Goal: Obtain resource: Download file/media

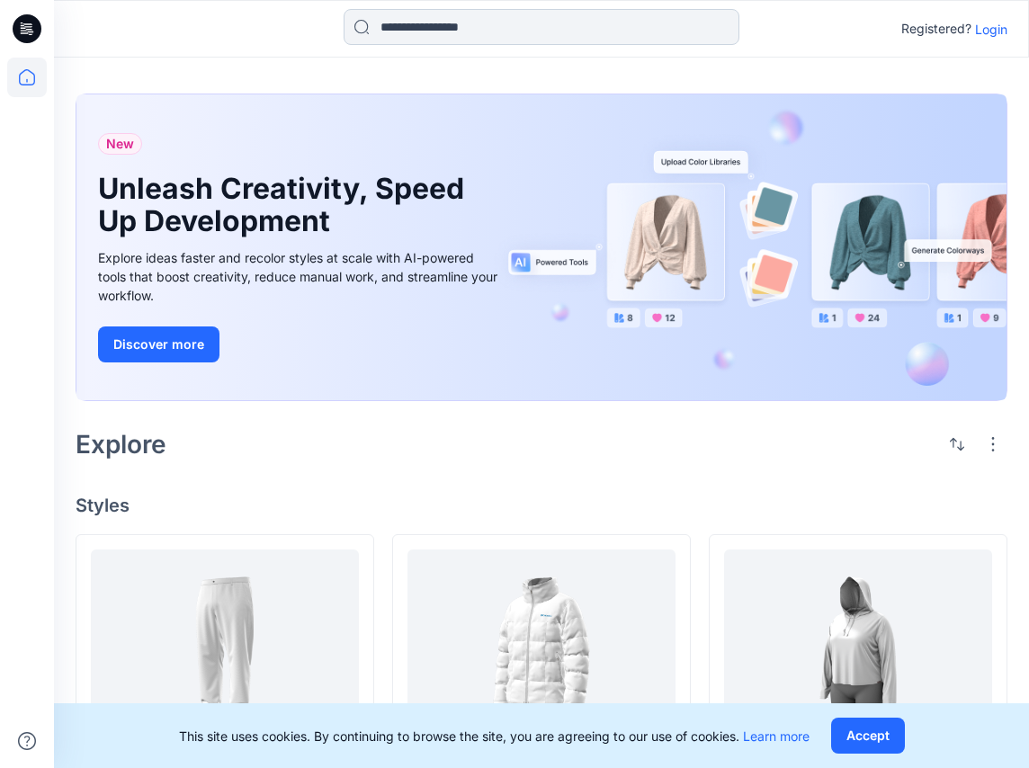
click at [410, 27] on input at bounding box center [542, 27] width 396 height 36
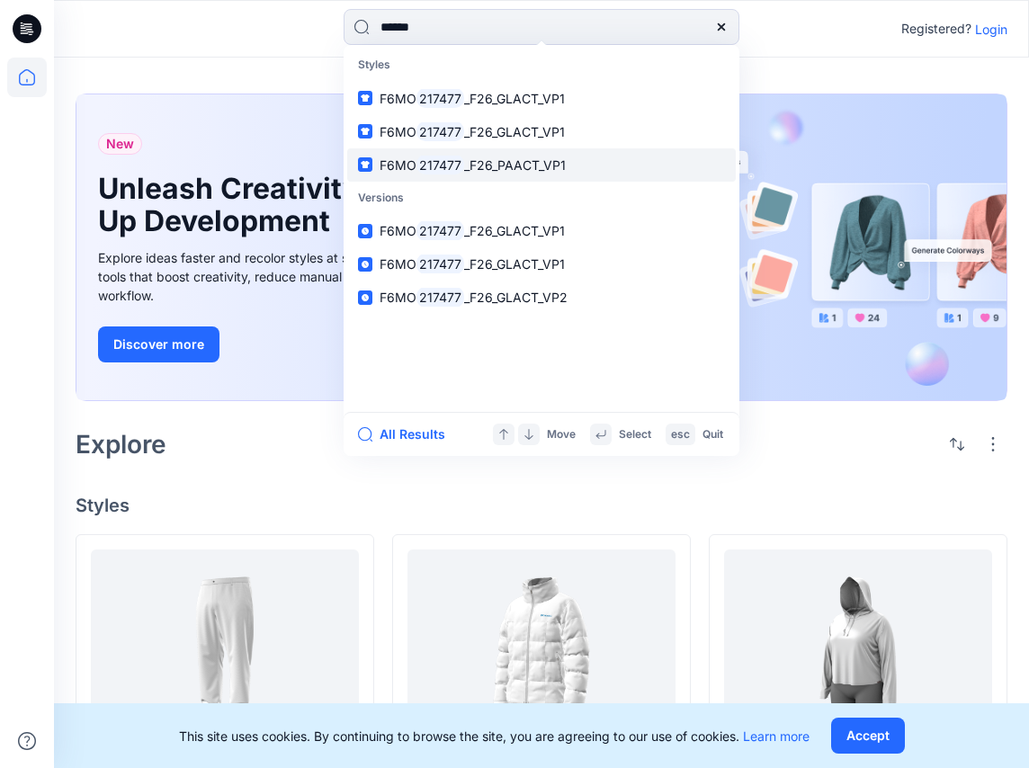
type input "******"
click at [500, 164] on span "_F26_PAACT_VP1" at bounding box center [515, 164] width 102 height 15
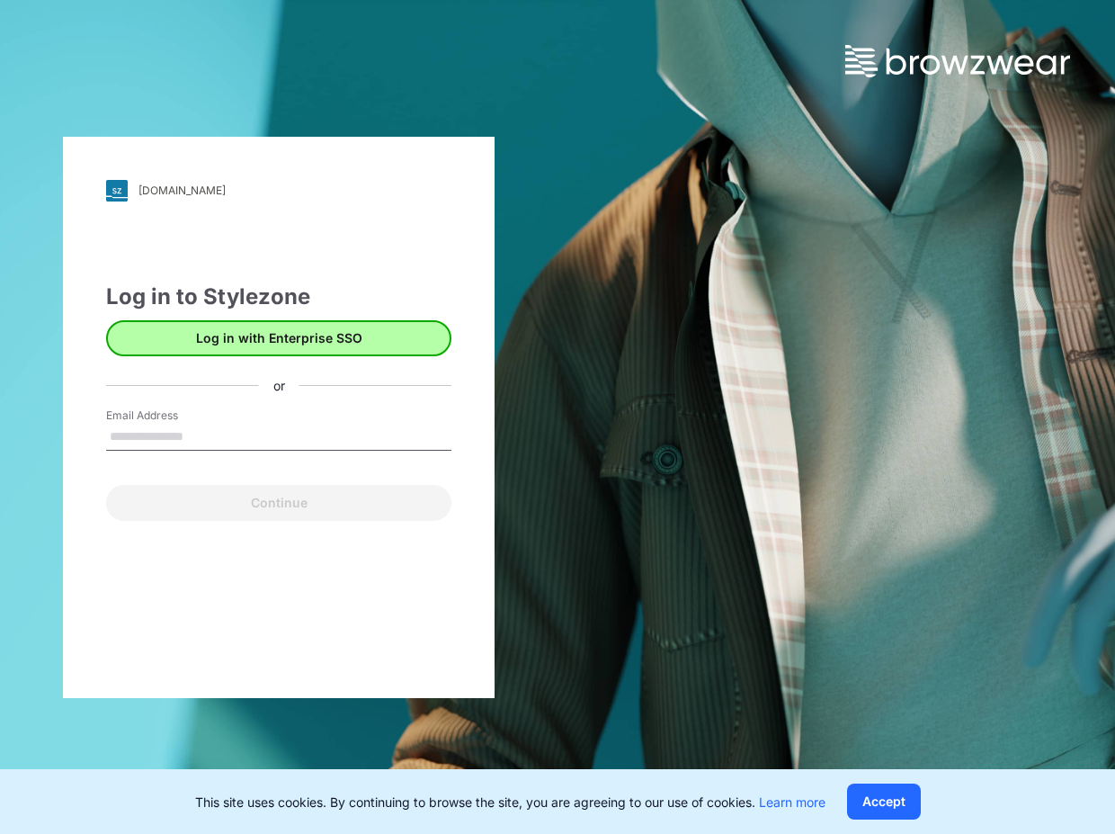
click at [305, 336] on button "Log in with Enterprise SSO" at bounding box center [278, 338] width 345 height 36
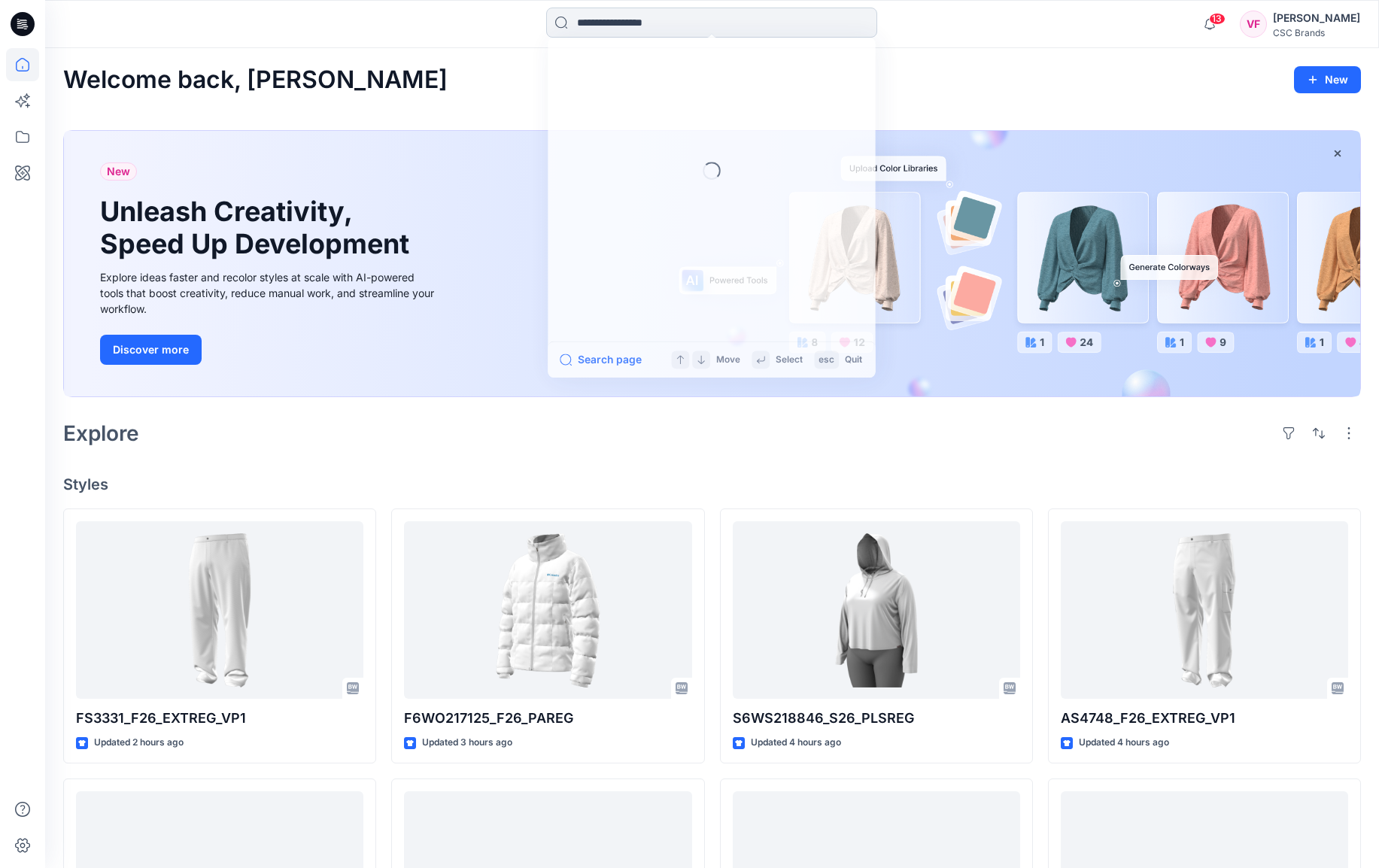
click at [605, 24] on input at bounding box center [712, 23] width 331 height 30
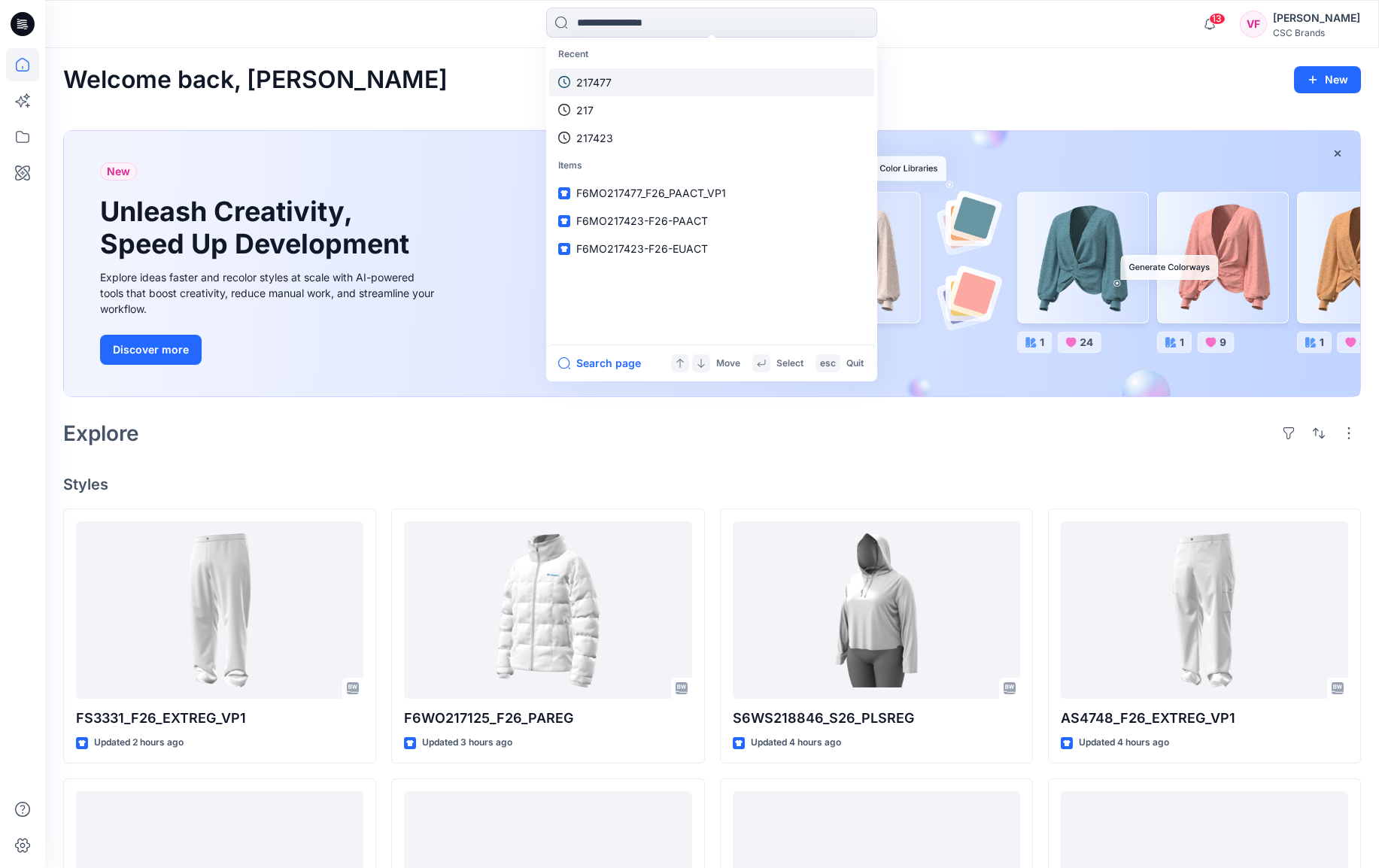
click at [605, 86] on p "217477" at bounding box center [594, 82] width 35 height 16
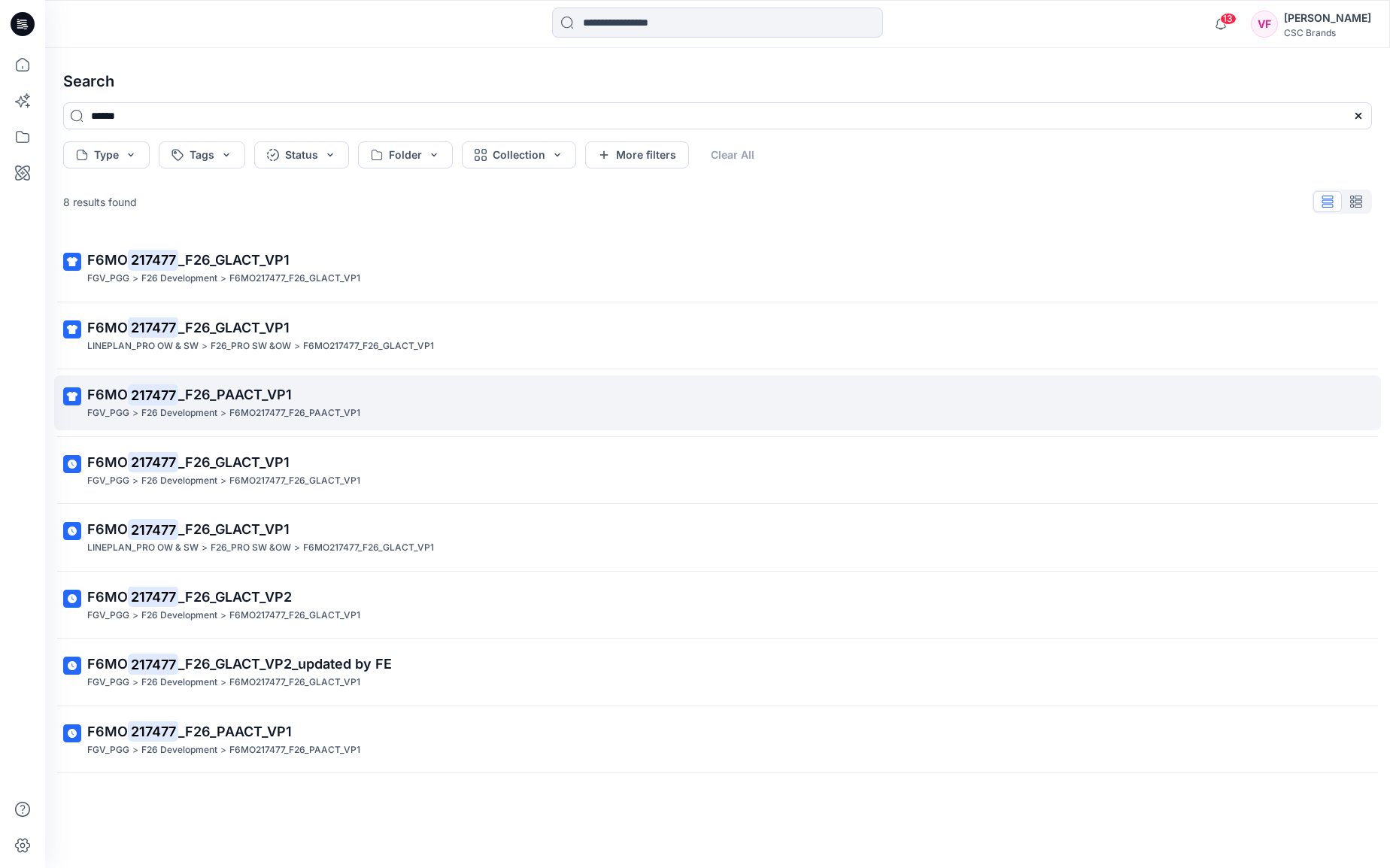
click at [293, 395] on p "F6MO 217477 _F26_PAACT_VP1" at bounding box center [716, 395] width 1258 height 21
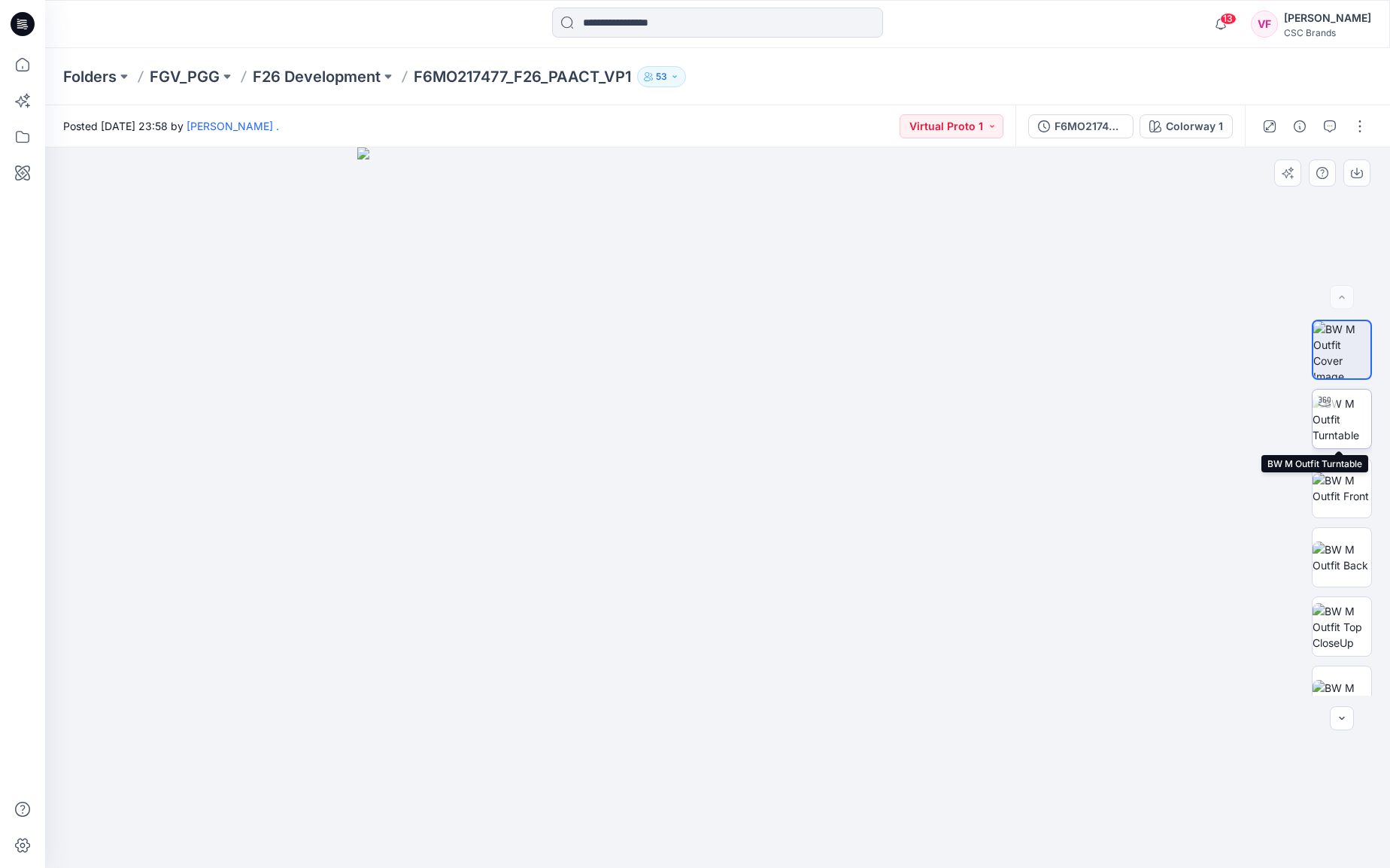
click at [932, 416] on img at bounding box center [1341, 419] width 59 height 48
drag, startPoint x: 718, startPoint y: 847, endPoint x: 942, endPoint y: 816, distance: 226.1
click at [932, 697] on icon at bounding box center [719, 823] width 455 height 56
click at [932, 697] on div at bounding box center [718, 508] width 1345 height 721
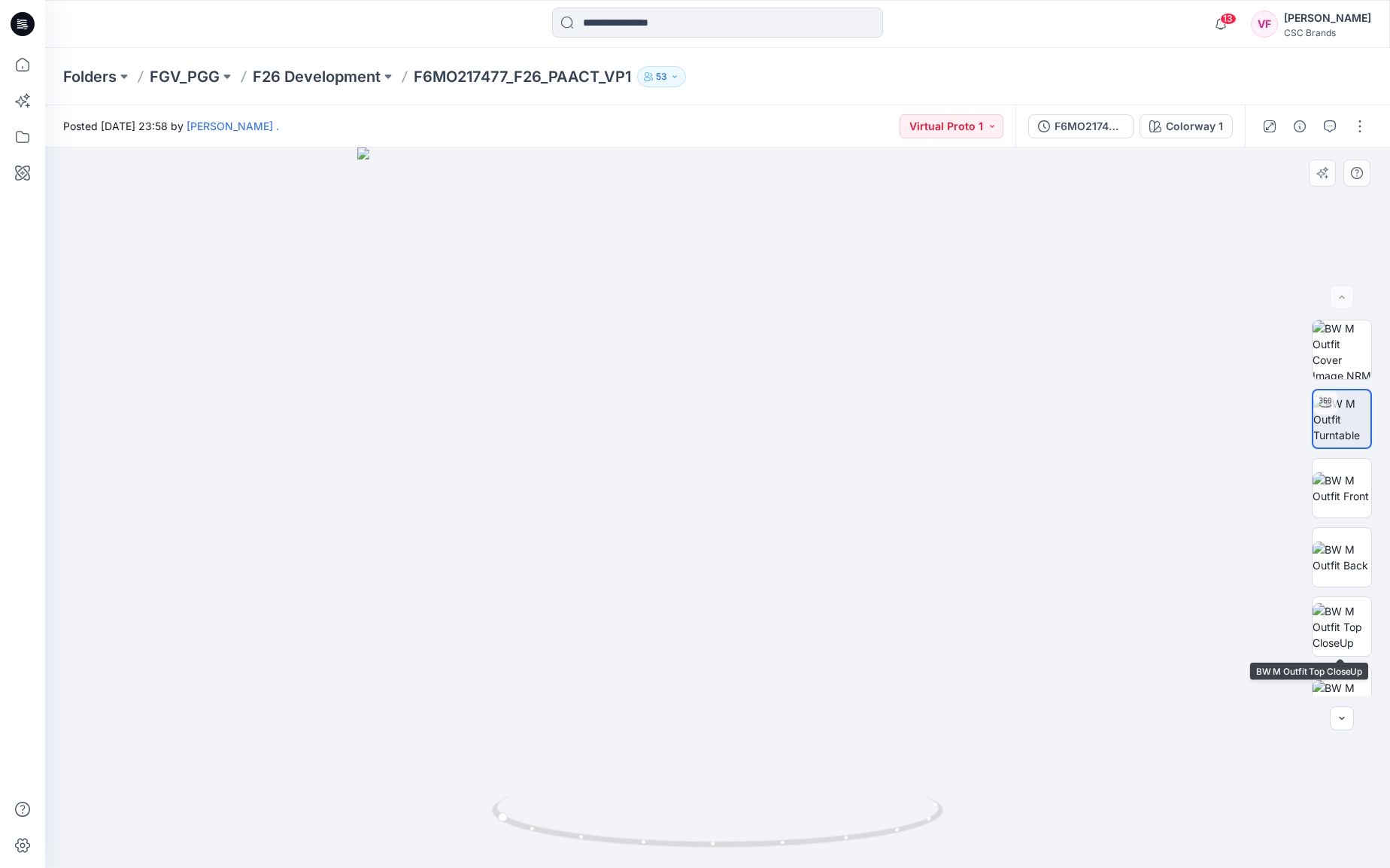
scroll to position [237, 0]
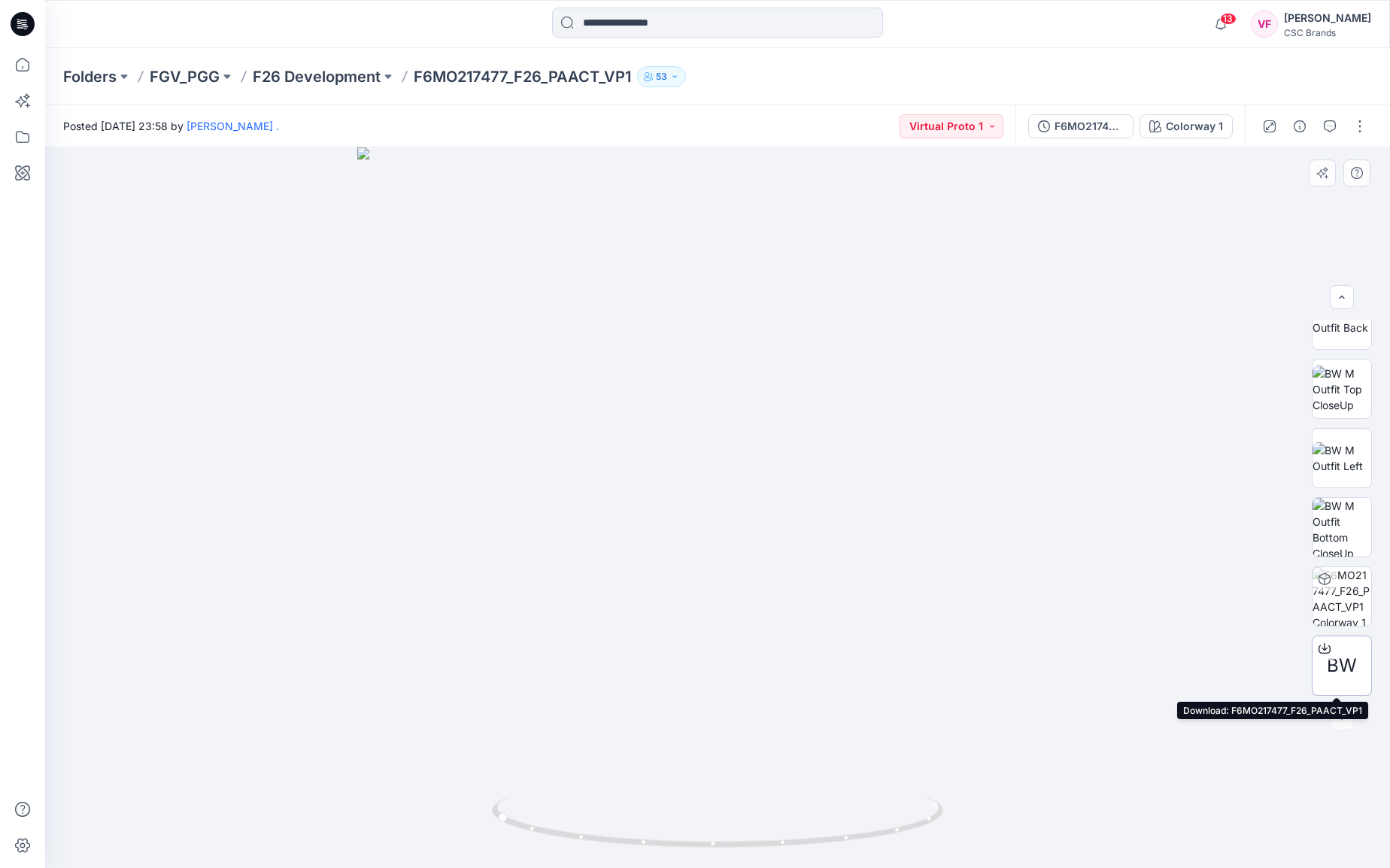
click at [932, 661] on span "BW" at bounding box center [1342, 666] width 30 height 27
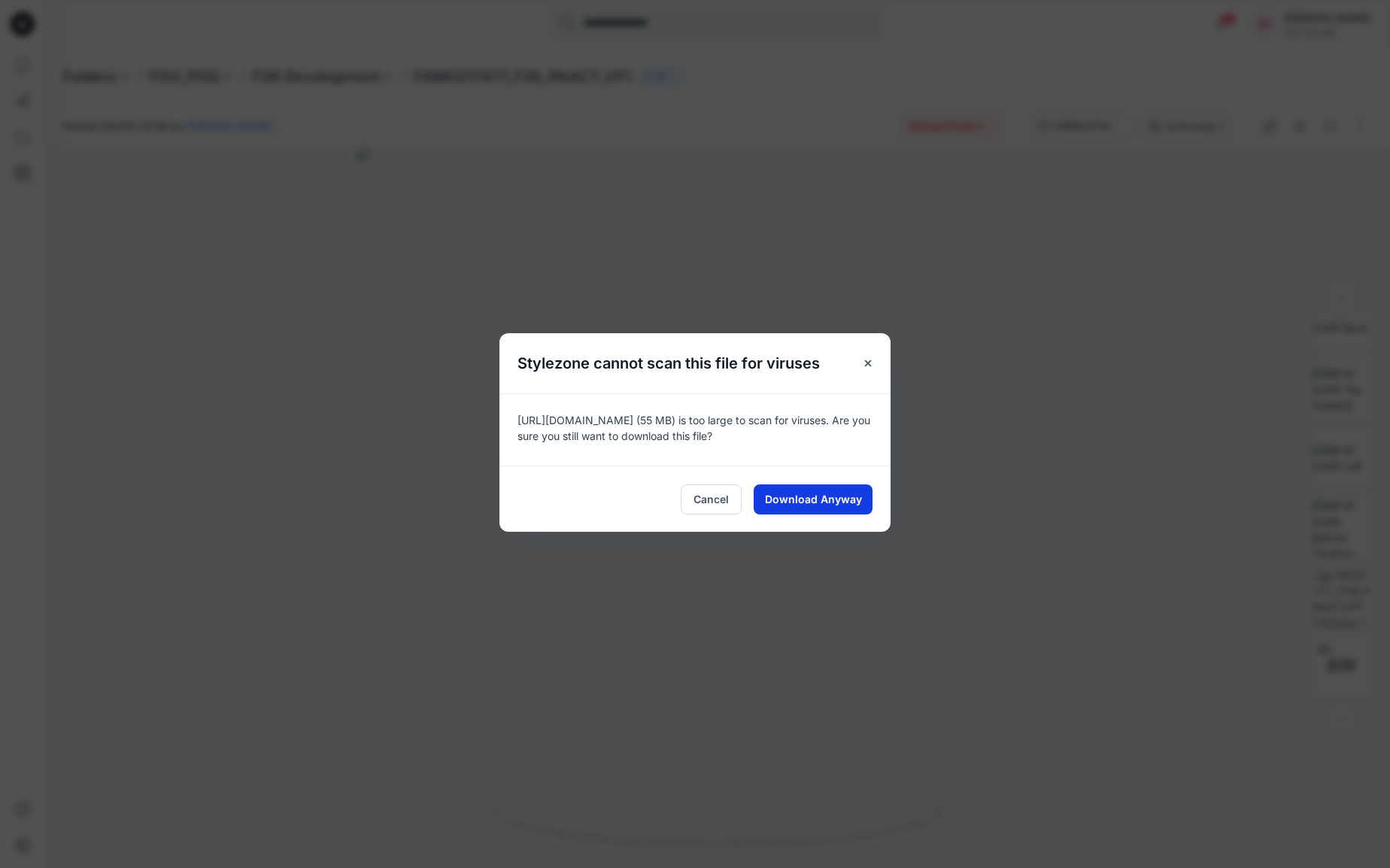
click at [804, 498] on span "Download Anyway" at bounding box center [814, 498] width 97 height 16
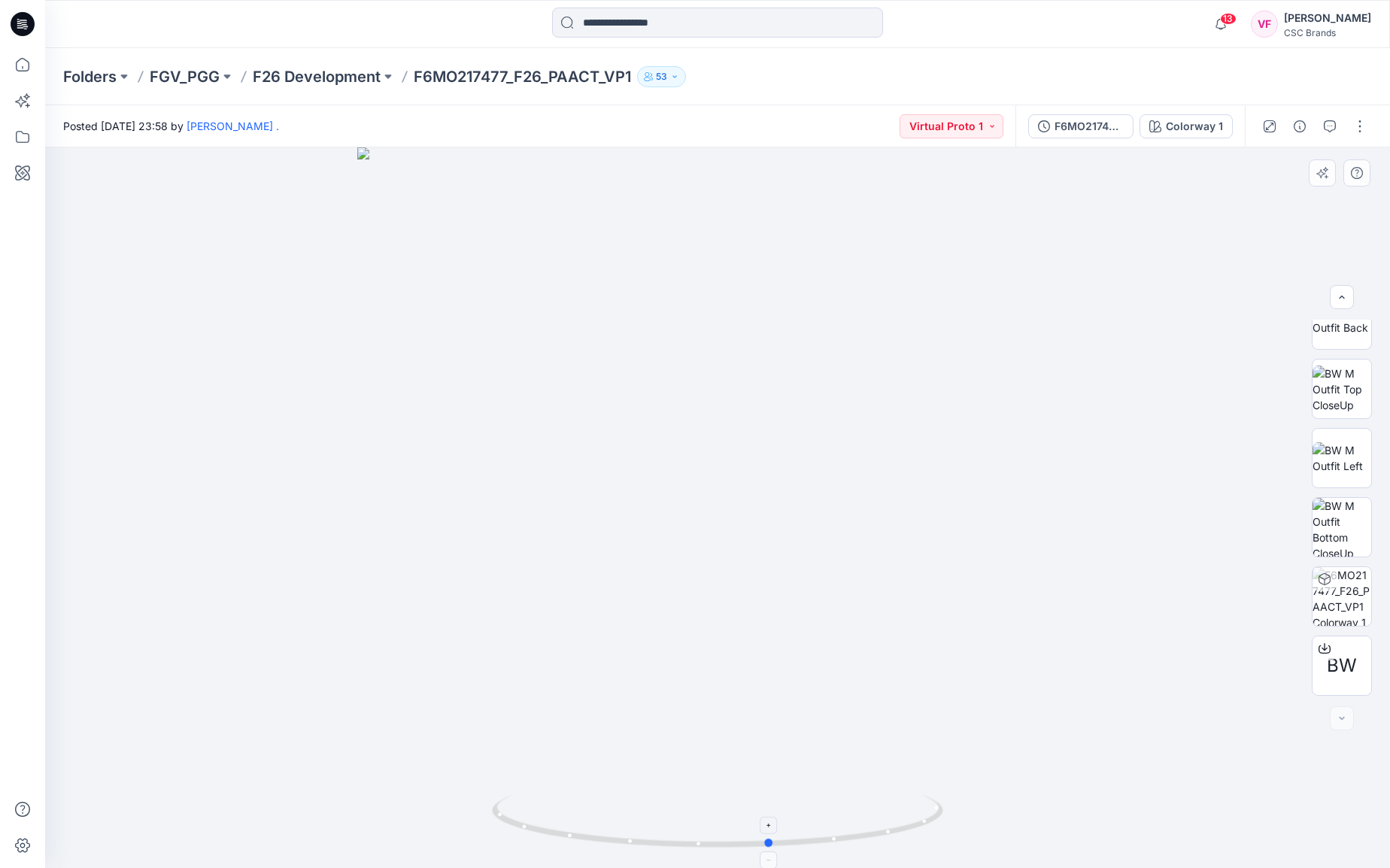
drag, startPoint x: 503, startPoint y: 822, endPoint x: 779, endPoint y: 841, distance: 276.7
click at [779, 697] on icon at bounding box center [719, 823] width 455 height 56
drag, startPoint x: 769, startPoint y: 849, endPoint x: 811, endPoint y: 843, distance: 42.4
click at [811, 697] on icon at bounding box center [719, 823] width 455 height 56
drag, startPoint x: 814, startPoint y: 841, endPoint x: 946, endPoint y: 819, distance: 133.8
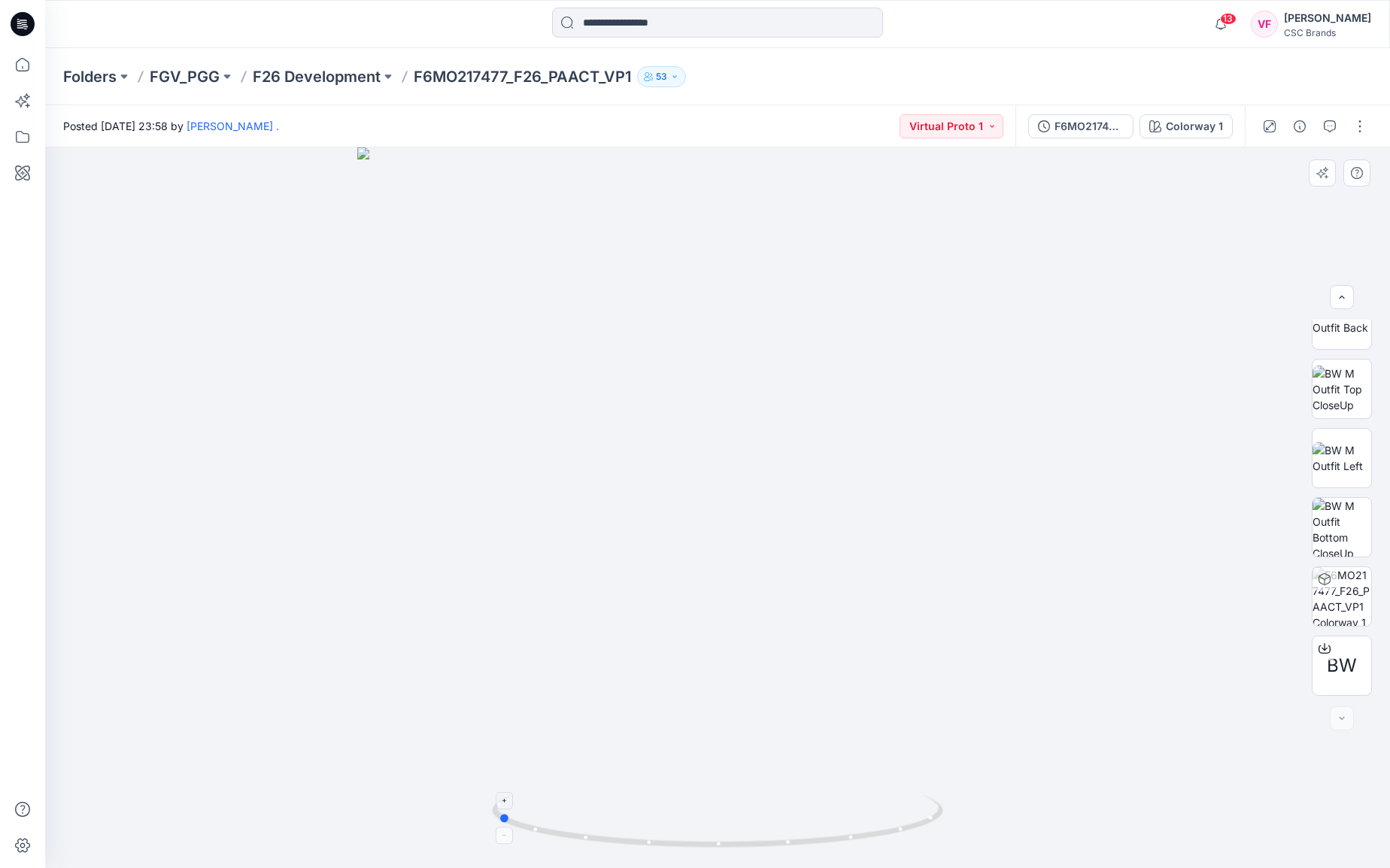
click at [932, 697] on icon at bounding box center [719, 823] width 455 height 56
drag, startPoint x: 505, startPoint y: 819, endPoint x: 721, endPoint y: 834, distance: 216.5
click at [664, 697] on icon at bounding box center [719, 823] width 455 height 56
click at [698, 697] on icon at bounding box center [719, 823] width 455 height 56
drag, startPoint x: 737, startPoint y: 832, endPoint x: 802, endPoint y: 821, distance: 65.9
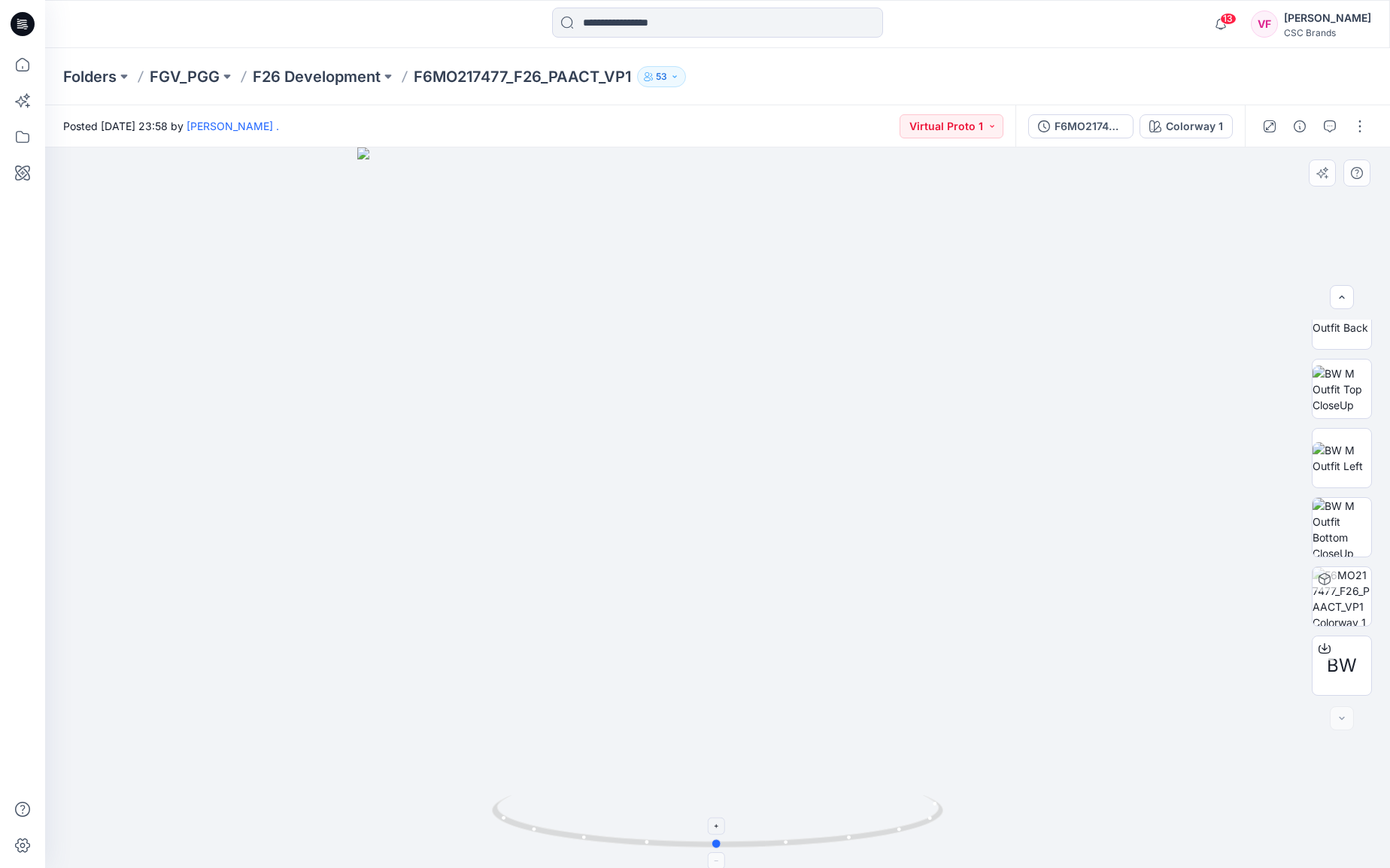
click at [799, 697] on icon at bounding box center [719, 823] width 455 height 56
click at [805, 697] on icon at bounding box center [719, 823] width 455 height 56
click at [508, 74] on p "F6MO217477_F26_PAACT_VP1" at bounding box center [523, 76] width 217 height 21
drag, startPoint x: 511, startPoint y: 73, endPoint x: 414, endPoint y: 75, distance: 97.0
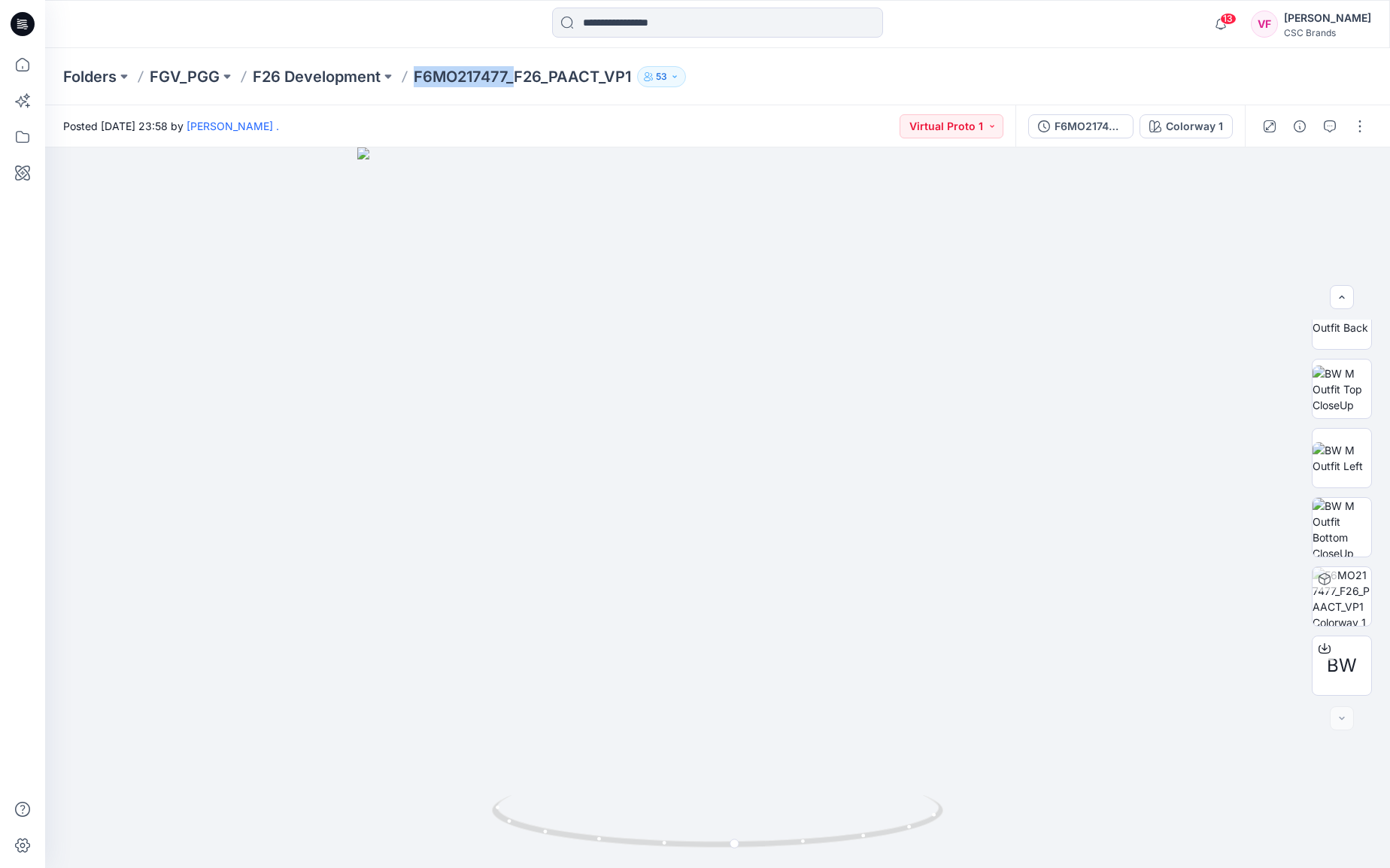
click at [414, 75] on p "F6MO217477_F26_PAACT_VP1" at bounding box center [523, 76] width 217 height 21
click at [488, 79] on p "F6MO217477_F26_PAACT_VP1" at bounding box center [523, 76] width 217 height 21
drag, startPoint x: 508, startPoint y: 73, endPoint x: 412, endPoint y: 74, distance: 96.0
click at [412, 74] on div "Folders FGV_PGG F26 Development F6MO217477_F26_PAACT_VP1 53" at bounding box center [659, 76] width 1192 height 21
copy p "F6MO217477"
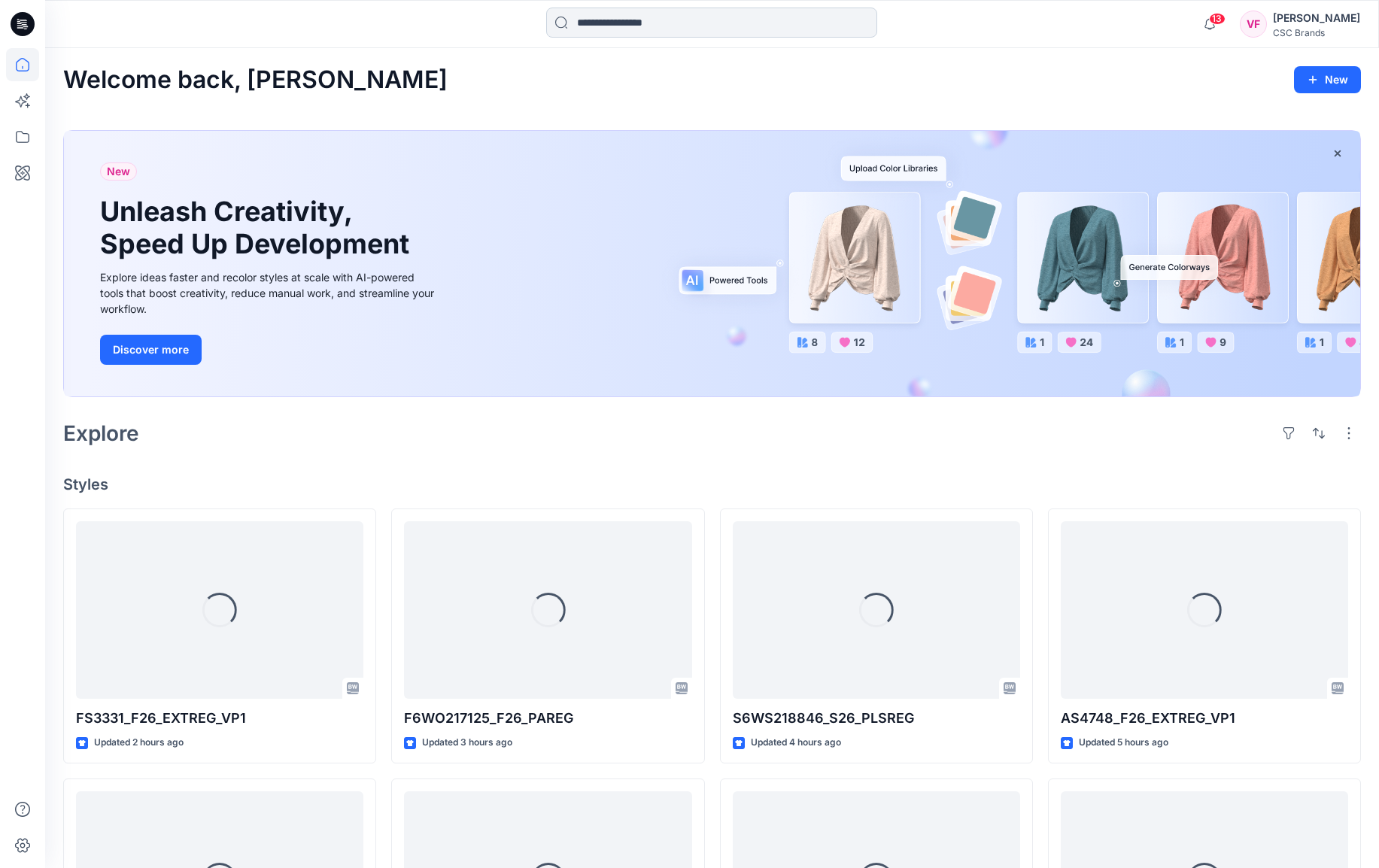
click at [643, 20] on input at bounding box center [712, 23] width 331 height 30
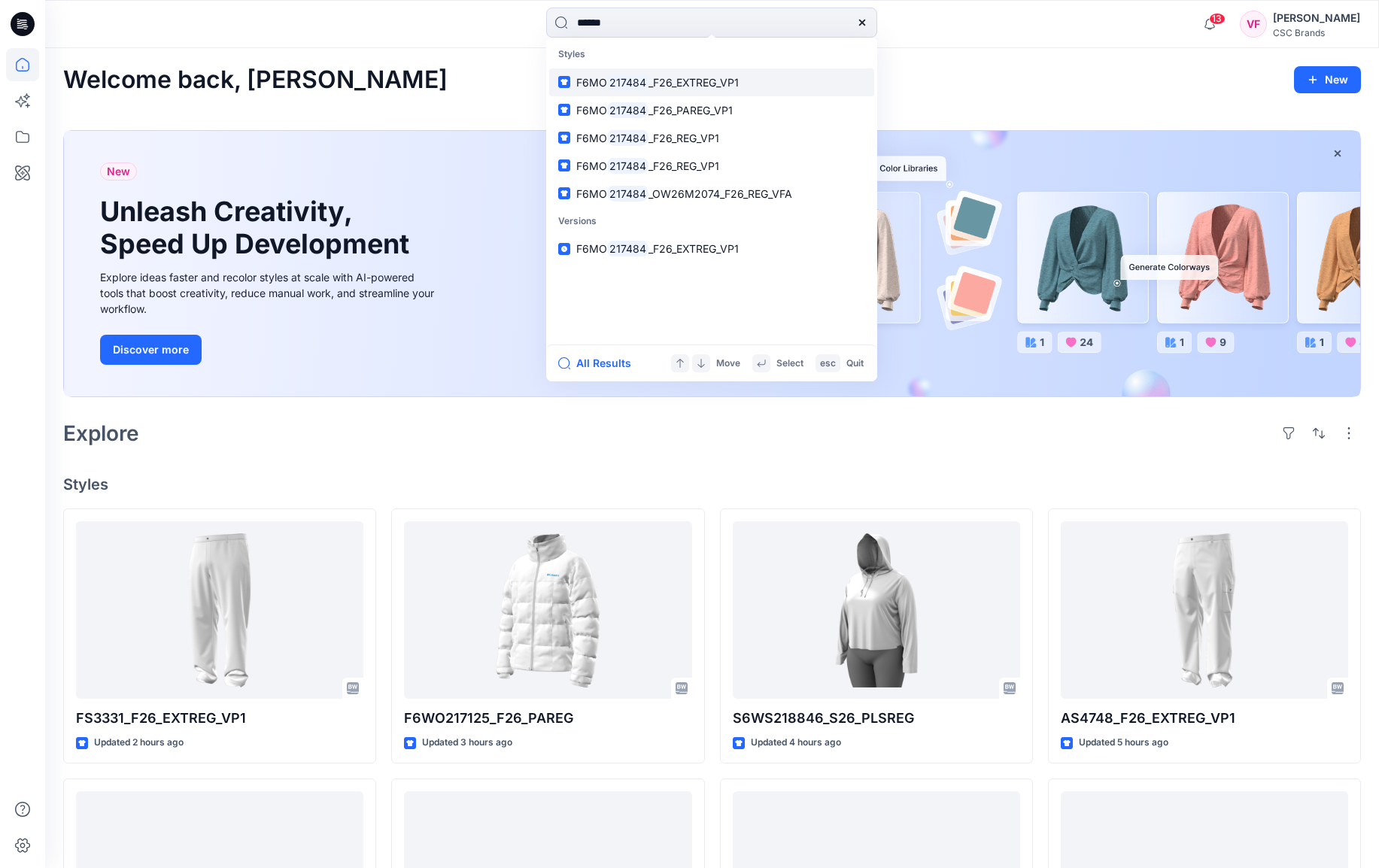
type input "******"
click at [728, 83] on span "_F26_EXTREG_VP1" at bounding box center [693, 82] width 90 height 13
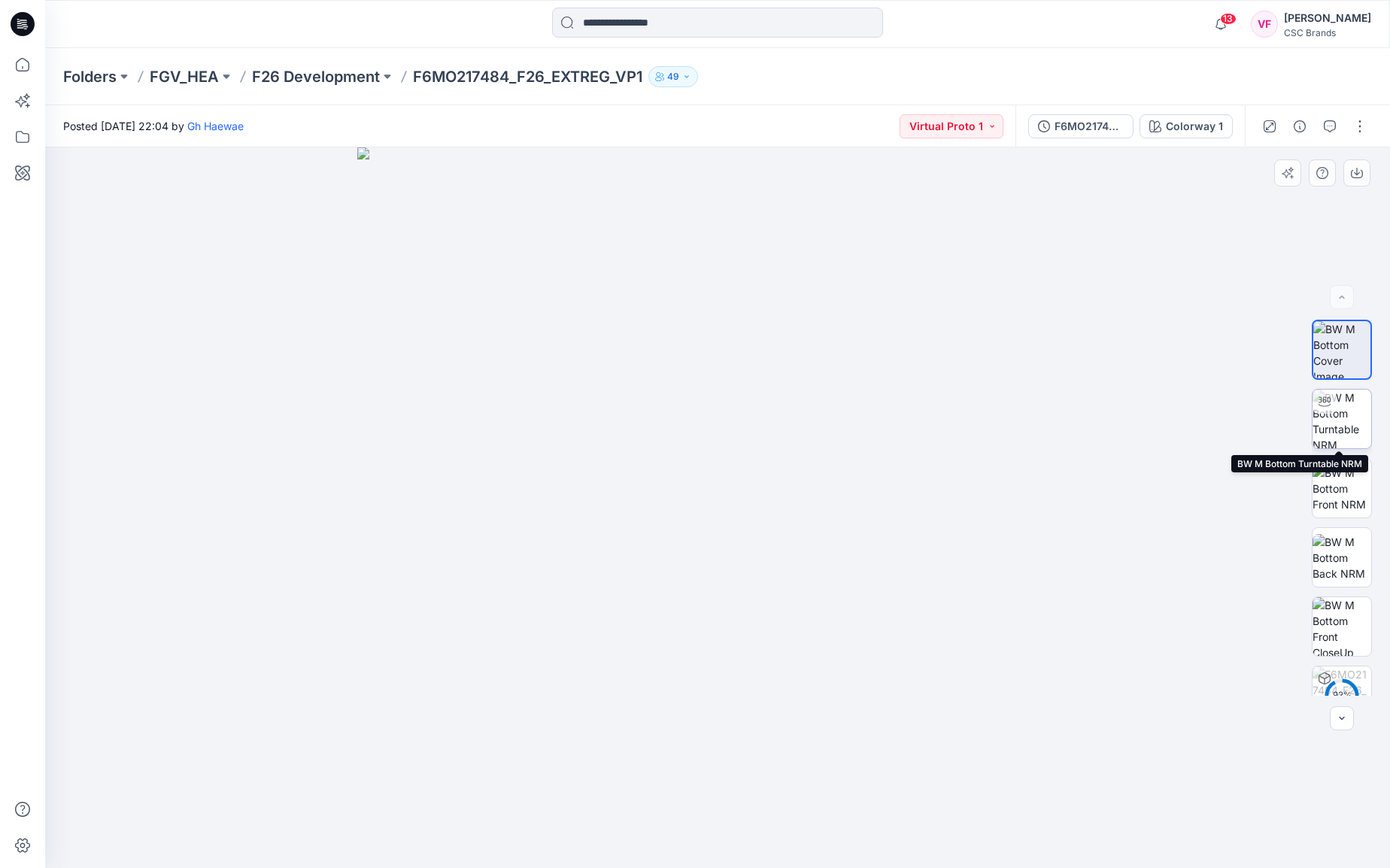
click at [1341, 415] on img at bounding box center [1341, 419] width 59 height 59
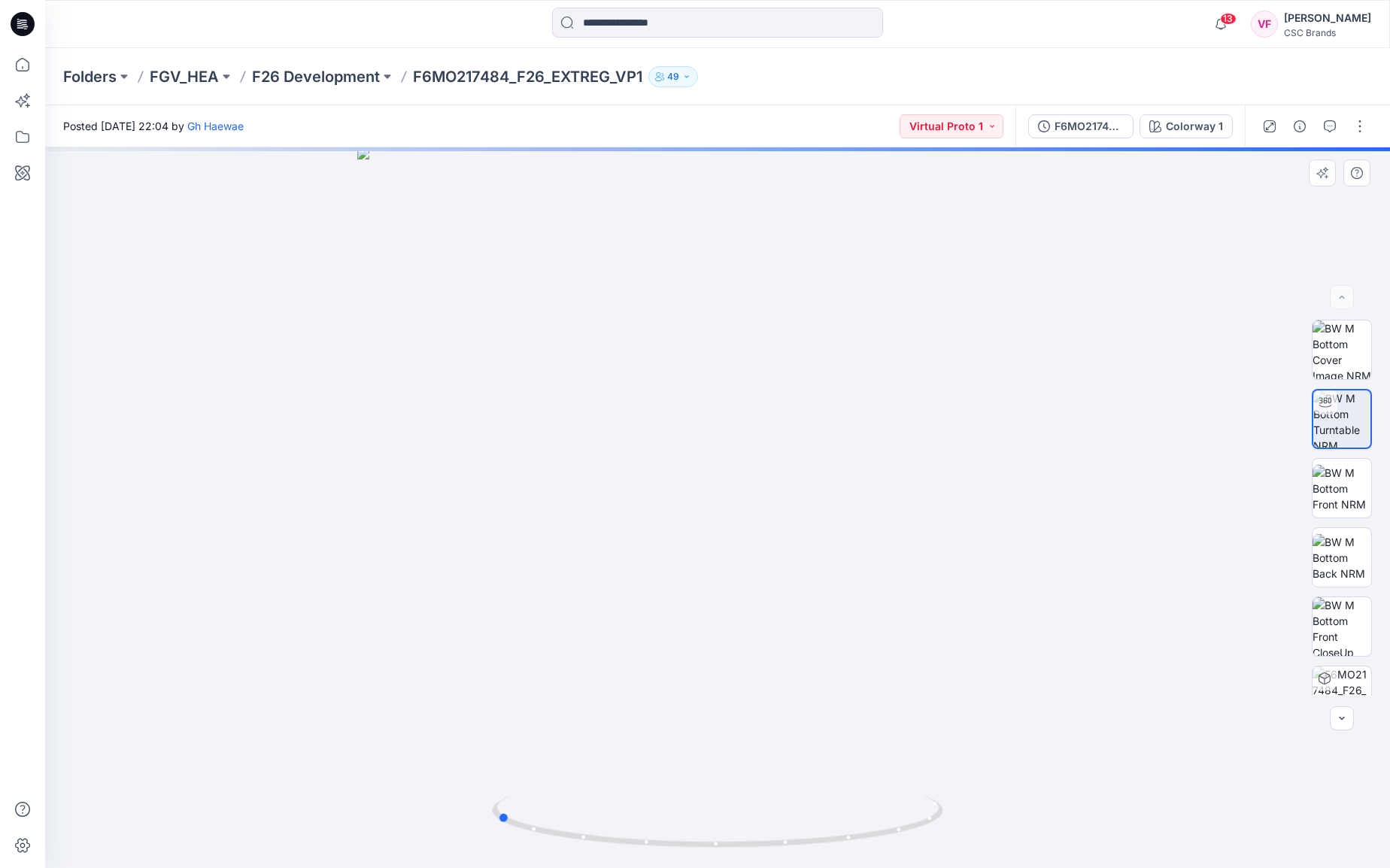
drag, startPoint x: 721, startPoint y: 844, endPoint x: 951, endPoint y: 822, distance: 231.0
click at [951, 822] on div at bounding box center [718, 508] width 1345 height 721
